Goal: Navigation & Orientation: Find specific page/section

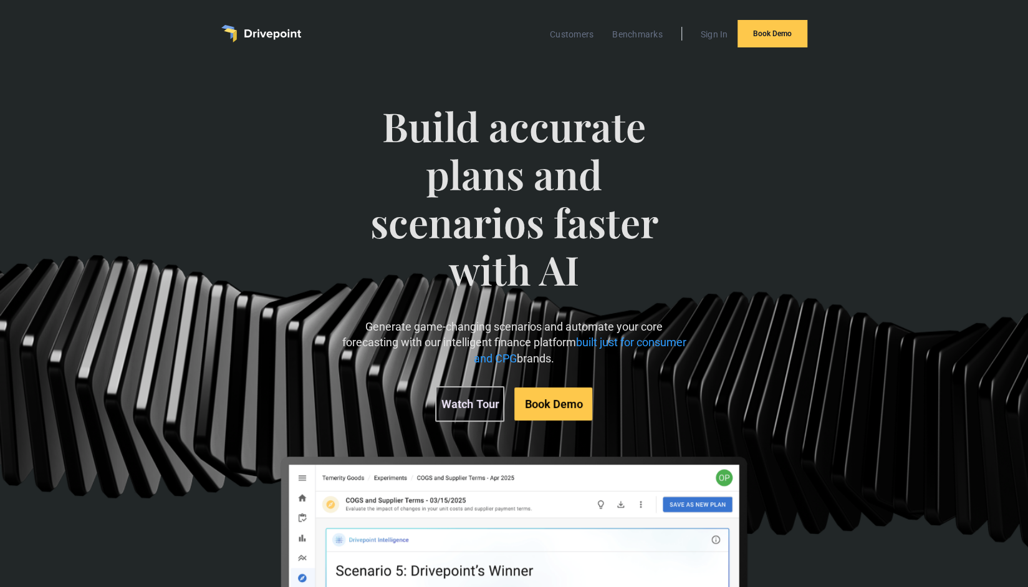
click at [270, 36] on img "home" at bounding box center [261, 33] width 80 height 17
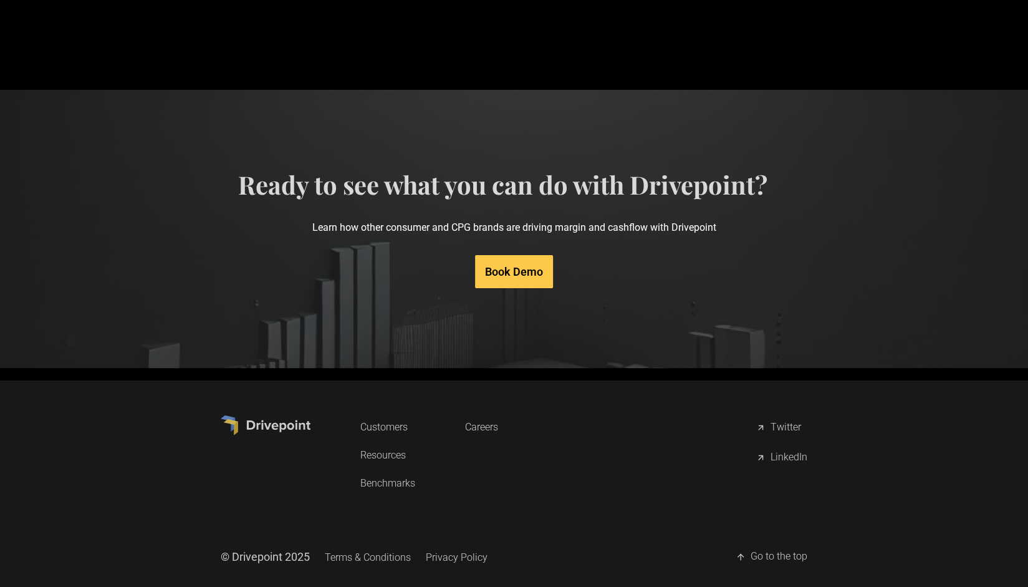
scroll to position [6105, 0]
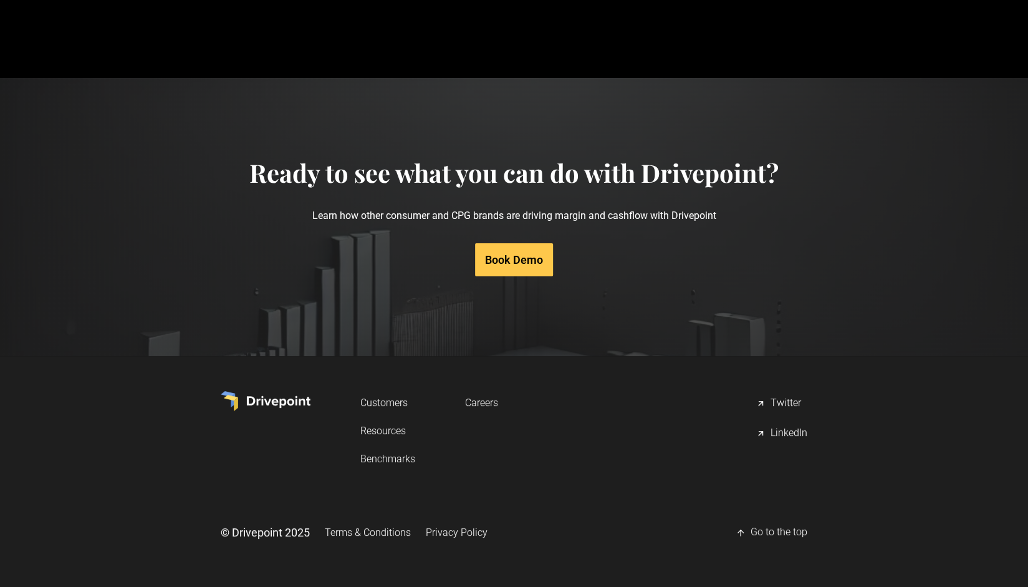
click at [389, 433] on link "Resources" at bounding box center [387, 430] width 55 height 23
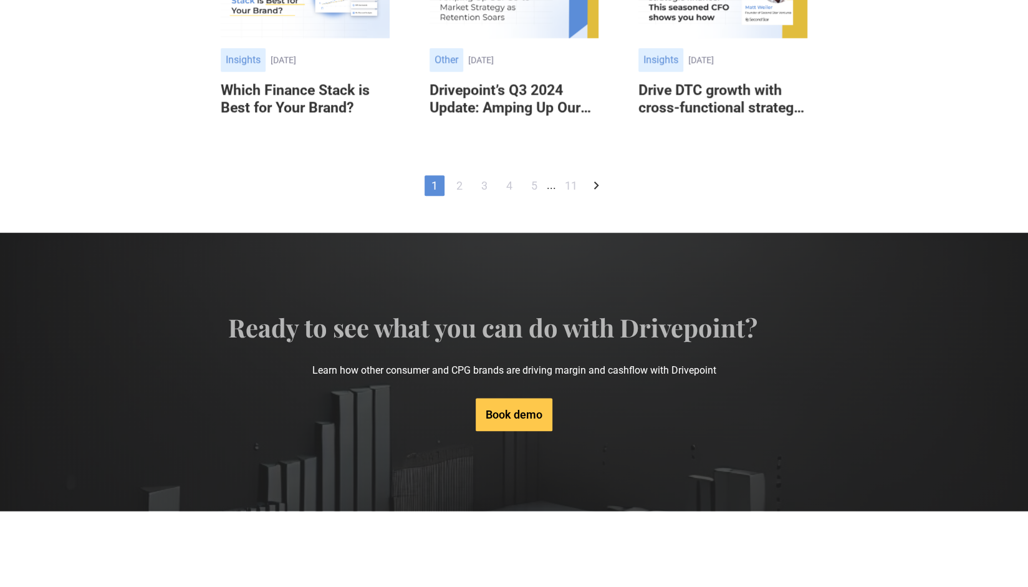
scroll to position [1043, 0]
